Goal: Task Accomplishment & Management: Manage account settings

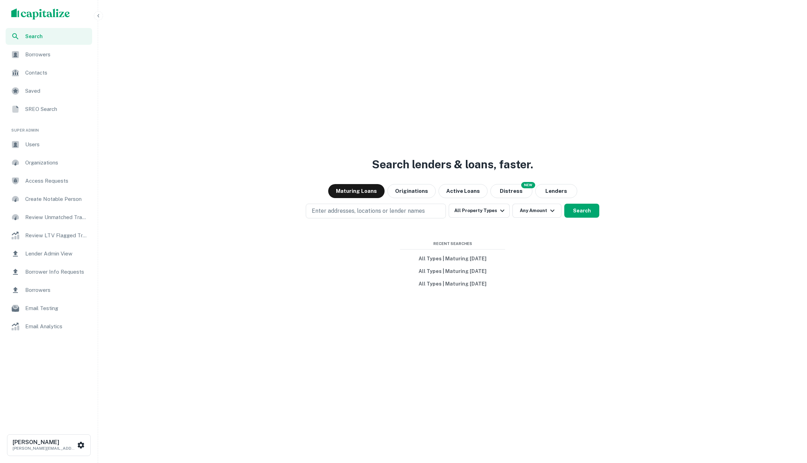
click at [45, 87] on span "Saved" at bounding box center [56, 91] width 63 height 8
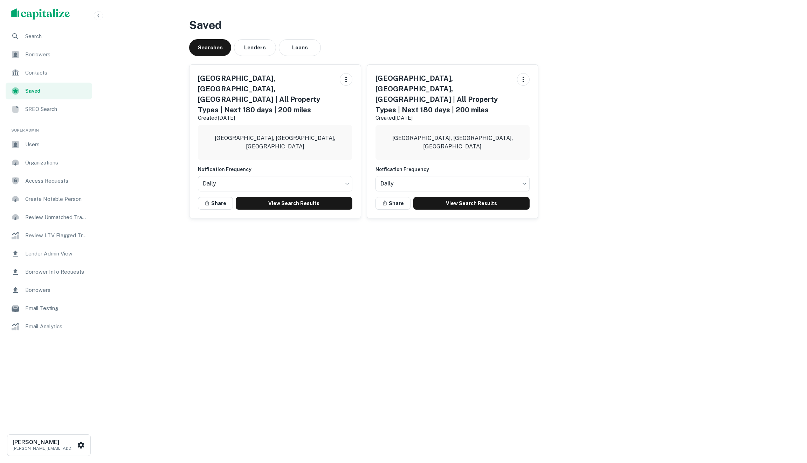
click at [516, 78] on div "San Diego County, CA, USA | All Property Types | Next 180 days | 200 miles Crea…" at bounding box center [452, 97] width 154 height 49
click at [523, 78] on icon "button" at bounding box center [523, 79] width 8 height 8
click at [515, 96] on li "Edit Search" at bounding box center [505, 94] width 46 height 13
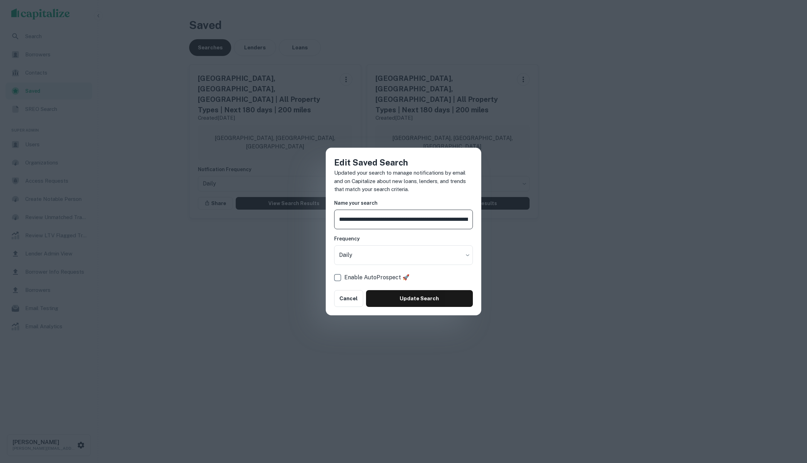
scroll to position [0, 64]
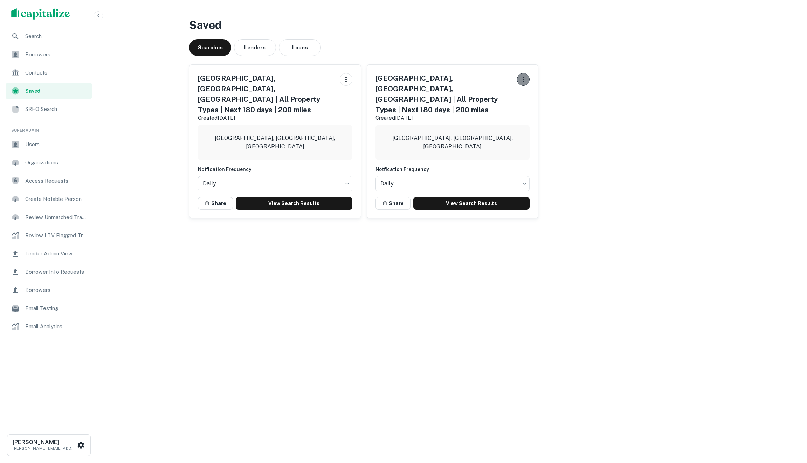
click at [520, 77] on icon "button" at bounding box center [523, 79] width 8 height 8
click at [520, 77] on div at bounding box center [403, 231] width 807 height 463
click at [516, 81] on div "San Diego County, CA, USA | All Property Types | Next 180 days | 200 miles Crea…" at bounding box center [452, 97] width 154 height 49
click at [524, 81] on icon "button" at bounding box center [523, 79] width 8 height 8
click at [524, 78] on div at bounding box center [403, 231] width 807 height 463
